Goal: Information Seeking & Learning: Learn about a topic

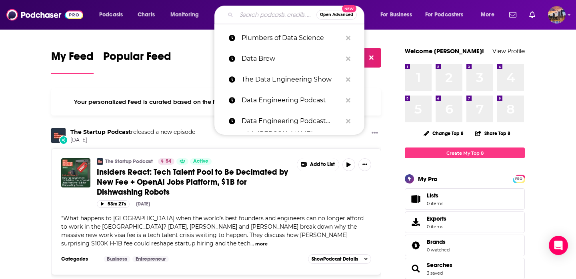
click at [263, 14] on input "Search podcasts, credits, & more..." at bounding box center [277, 14] width 80 height 13
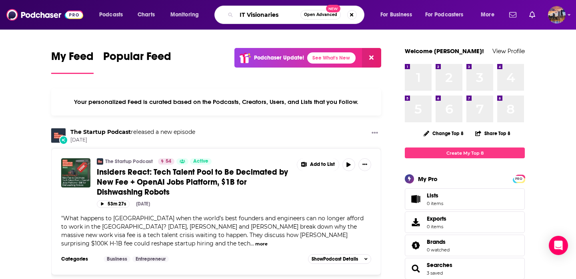
type input "IT Visionaries"
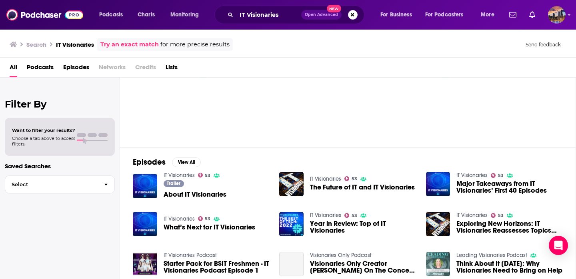
scroll to position [43, 0]
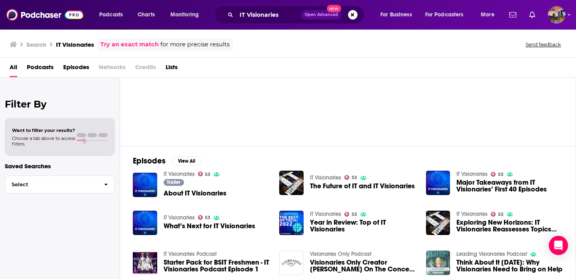
click at [202, 191] on span "About IT Visionaries" at bounding box center [195, 193] width 63 height 7
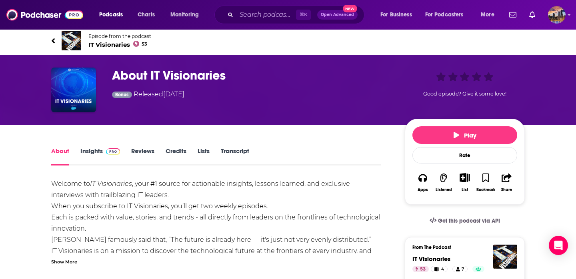
scroll to position [1, 0]
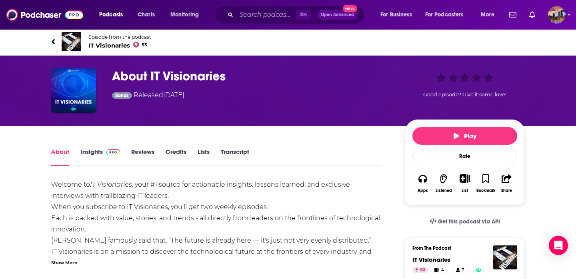
click at [94, 154] on link "Insights" at bounding box center [100, 157] width 40 height 18
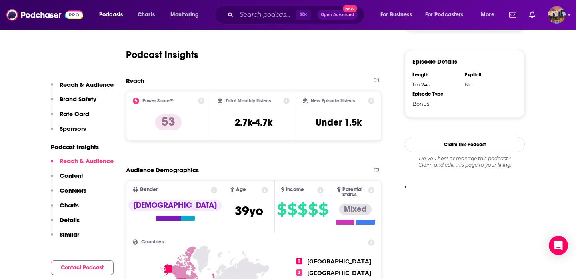
scroll to position [560, 0]
